Goal: Information Seeking & Learning: Check status

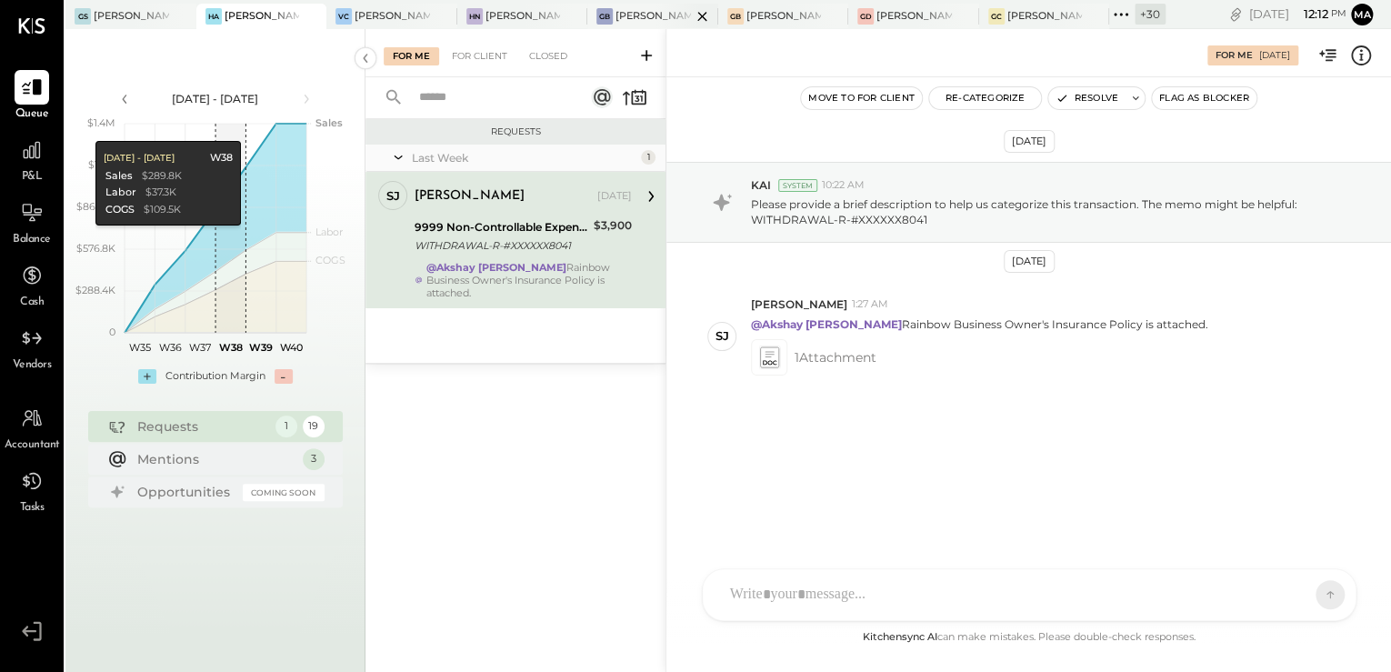
click at [639, 11] on div "[PERSON_NAME] Back Bay" at bounding box center [652, 16] width 75 height 15
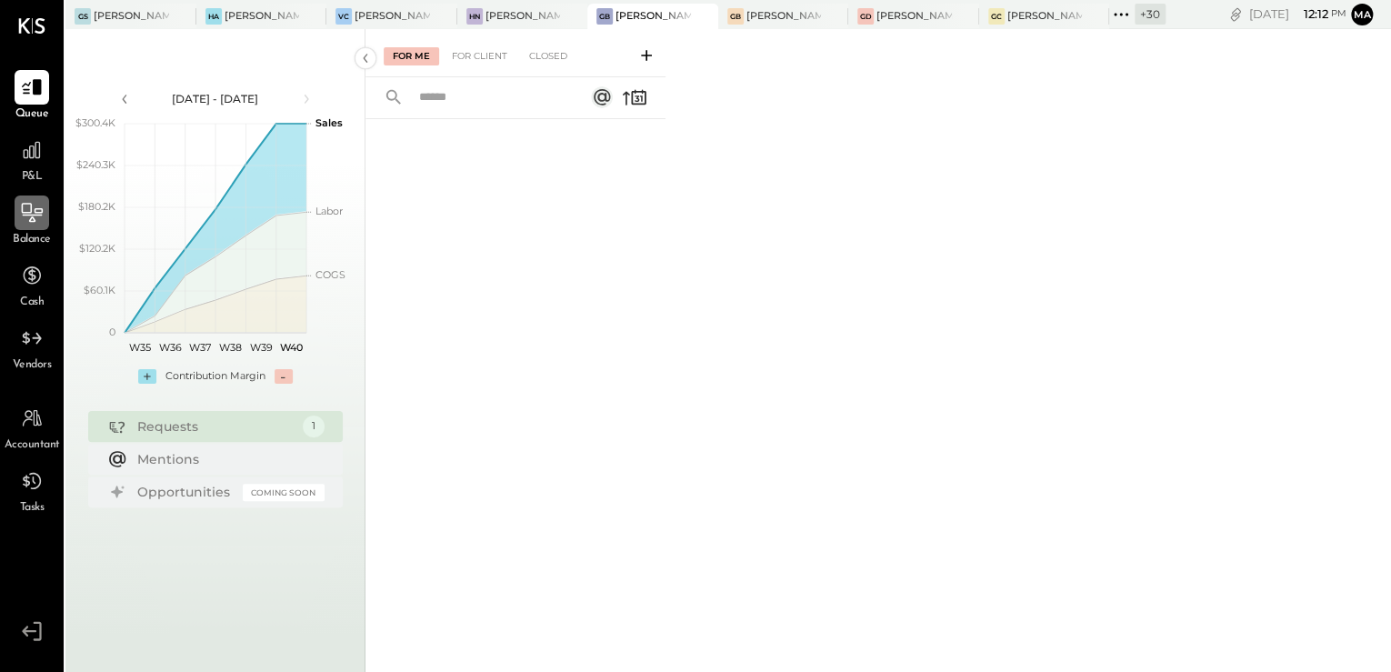
click at [33, 225] on icon at bounding box center [32, 213] width 24 height 24
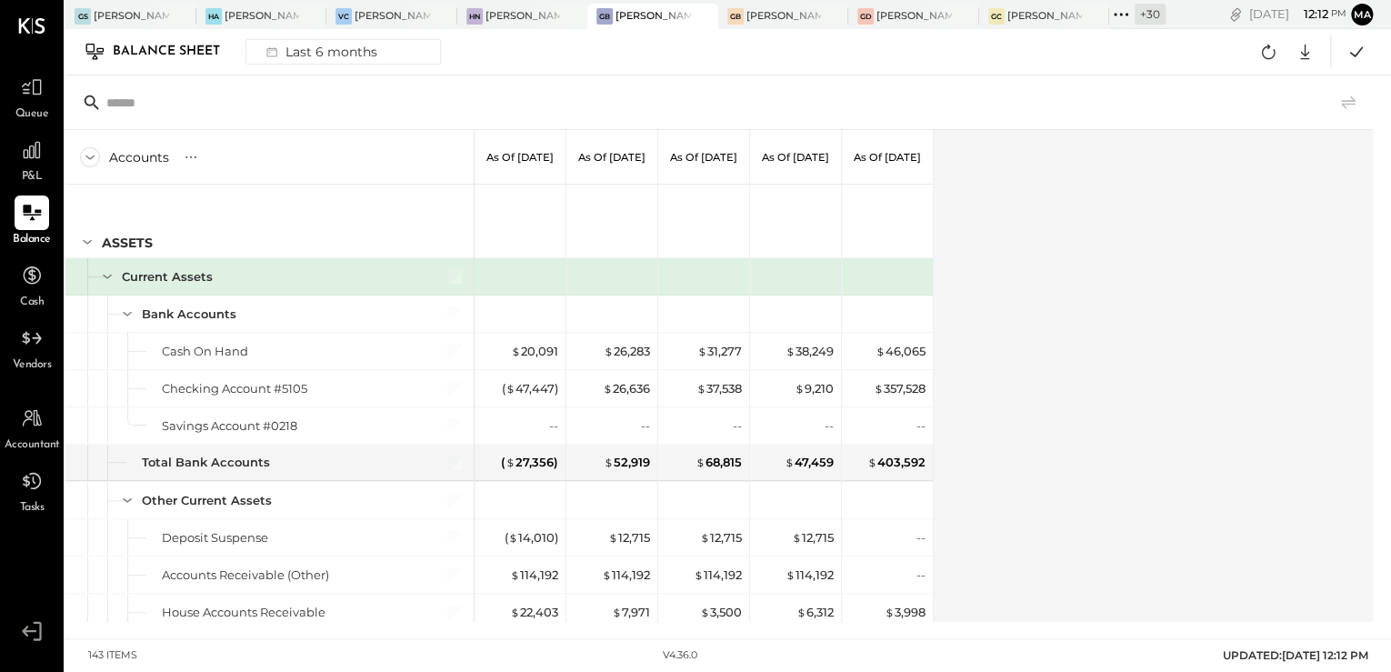
drag, startPoint x: 1218, startPoint y: 498, endPoint x: 999, endPoint y: 440, distance: 226.7
click at [1128, 460] on div "Accounts S GL As of [DATE] As of [DATE] As of [DATE] As of [DATE] As of [DATE] …" at bounding box center [720, 376] width 1310 height 492
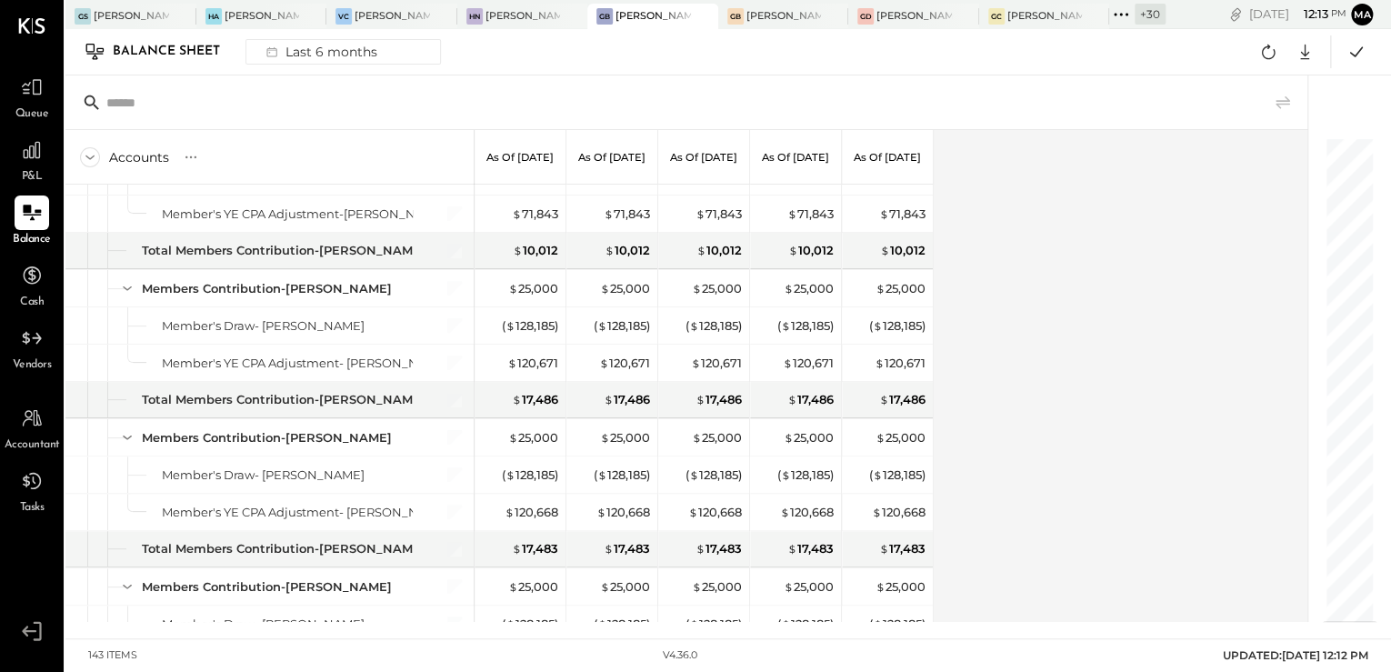
scroll to position [4000, 0]
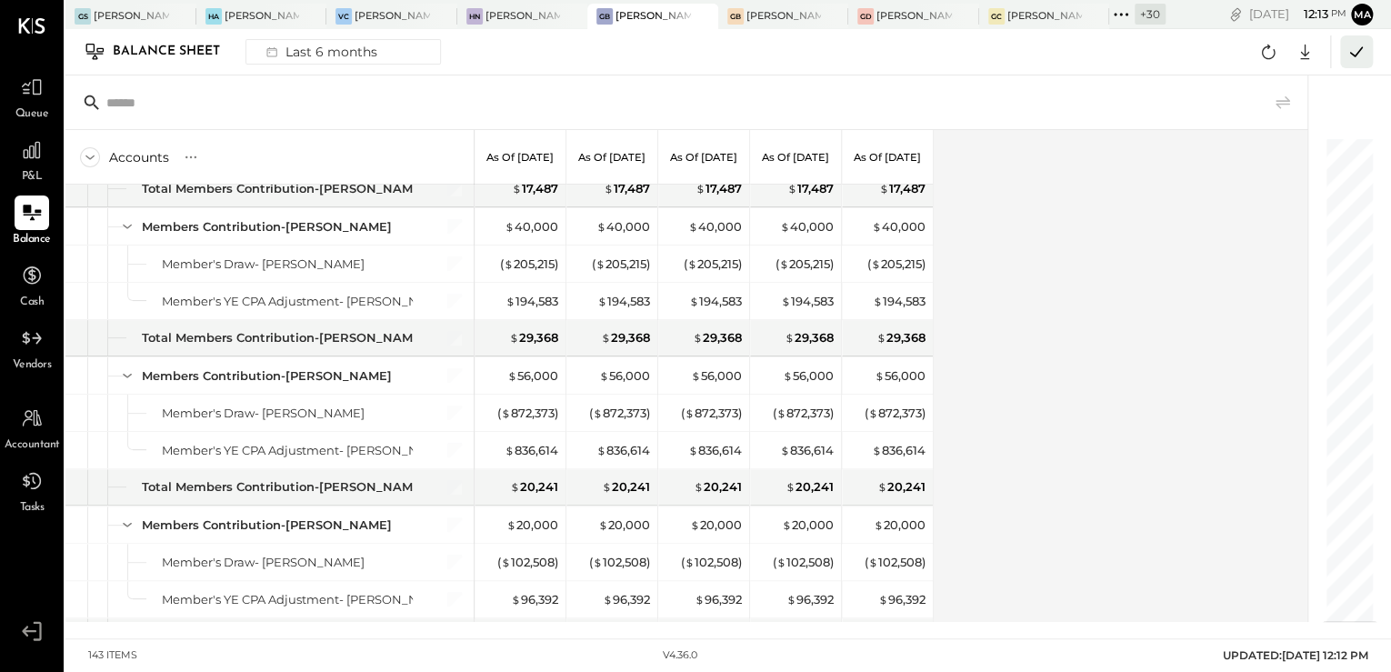
click at [1350, 47] on body "Queue P&L Balance Cash Vendors Accountant Tasks v 4.36.0 [PERSON_NAME] Seaport …" at bounding box center [695, 336] width 1391 height 672
click at [1344, 52] on icon at bounding box center [1356, 52] width 24 height 24
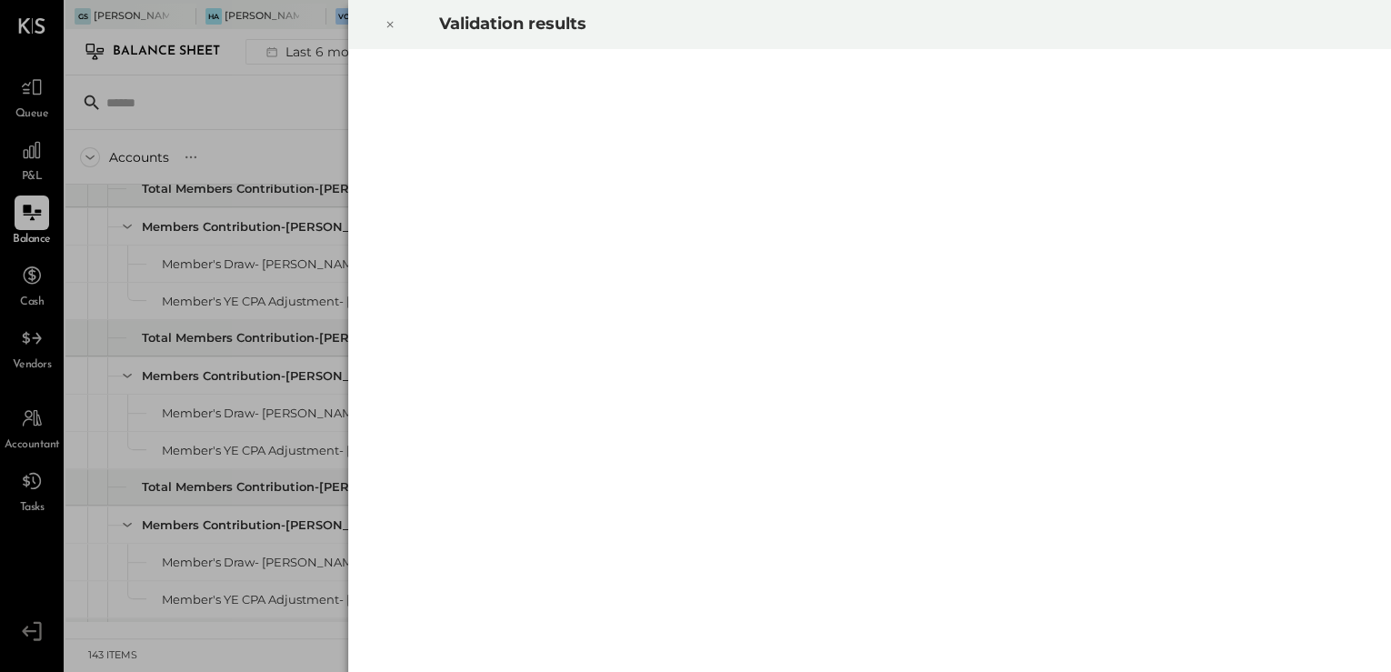
click at [1072, 498] on div at bounding box center [870, 360] width 1044 height 623
click at [383, 20] on div at bounding box center [390, 24] width 40 height 51
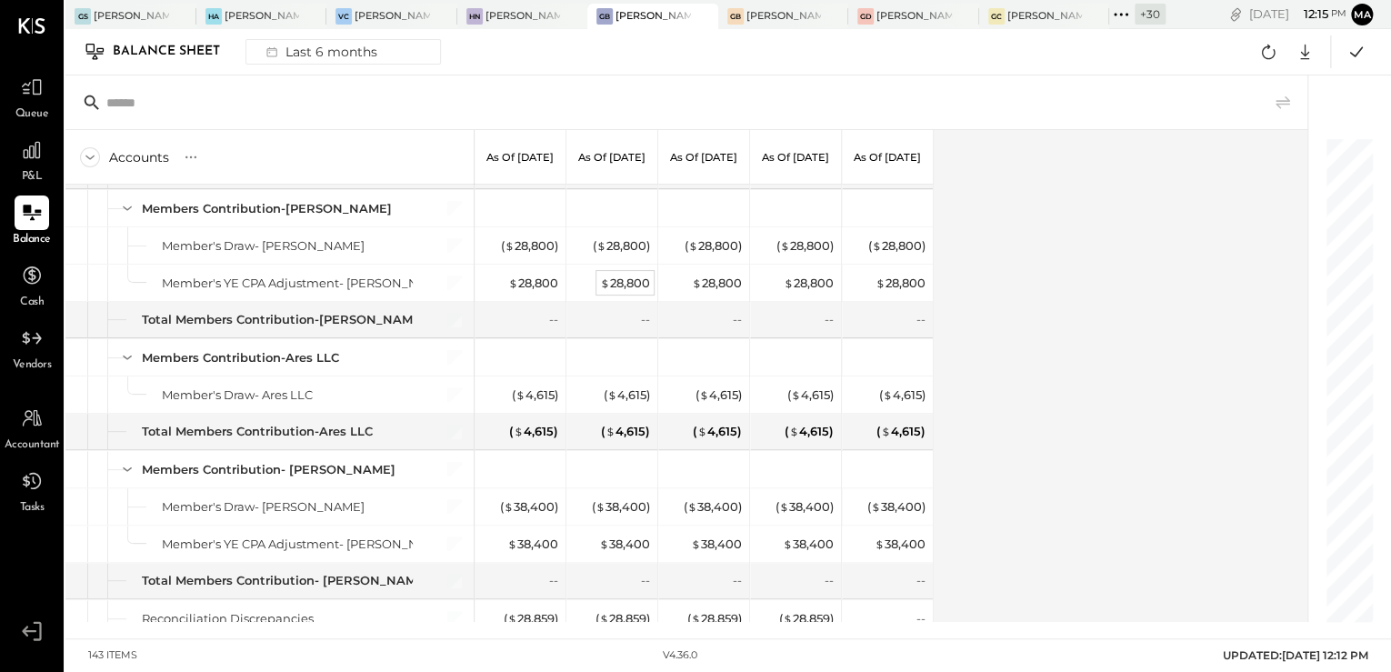
scroll to position [4400, 0]
